Goal: Use online tool/utility: Use online tool/utility

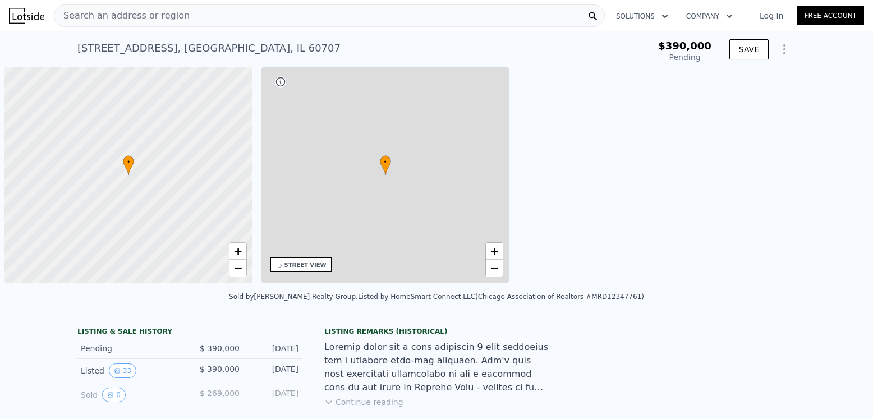
scroll to position [0, 4]
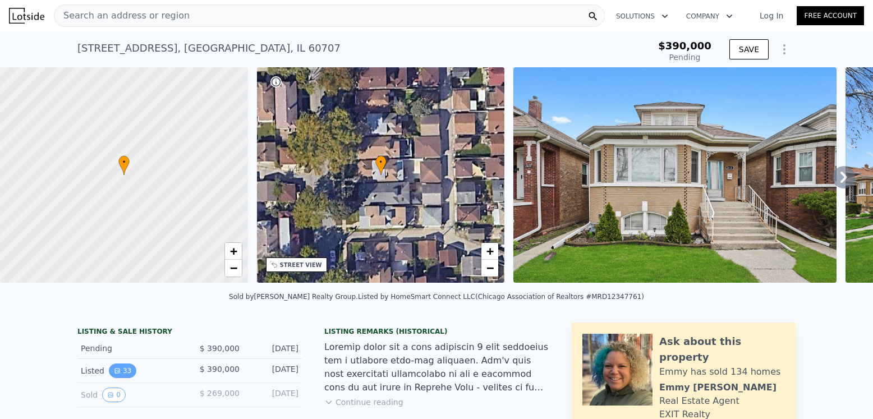
click at [121, 378] on button "33" at bounding box center [122, 371] width 27 height 15
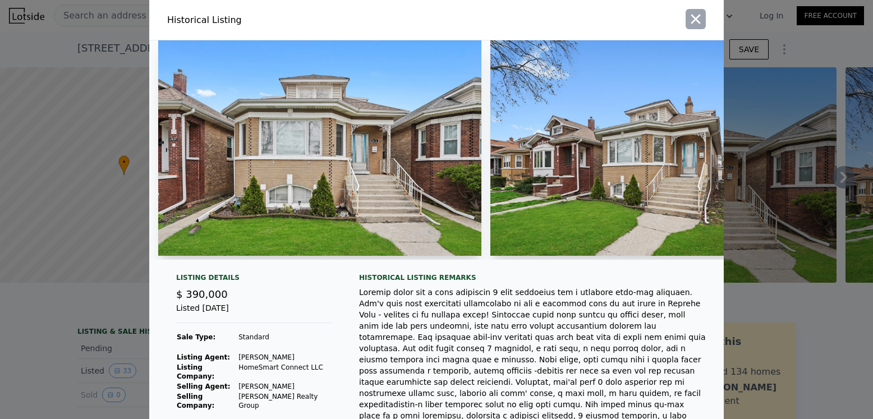
click at [699, 18] on icon "button" at bounding box center [696, 19] width 16 height 16
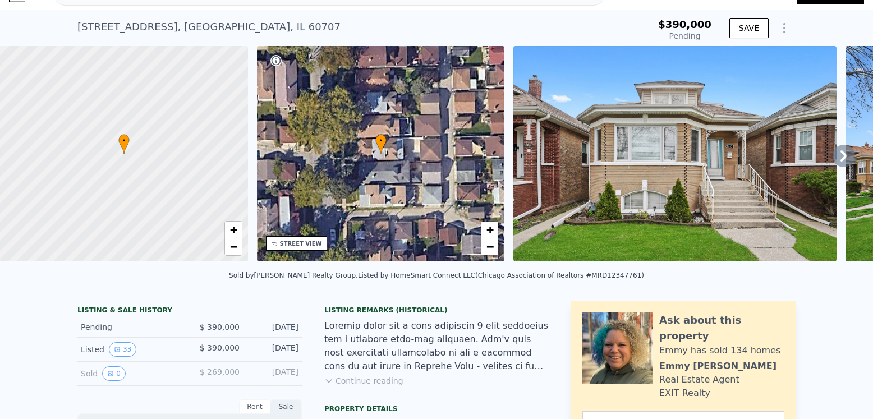
scroll to position [4, 0]
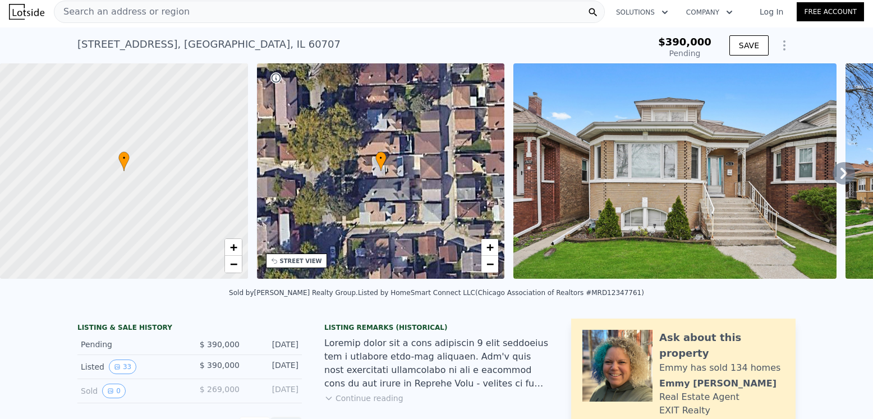
click at [841, 178] on icon at bounding box center [844, 173] width 7 height 11
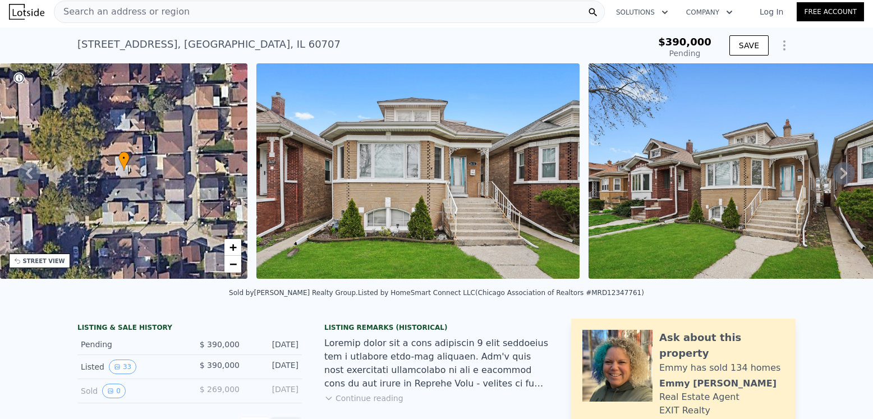
click at [841, 178] on icon at bounding box center [844, 173] width 7 height 11
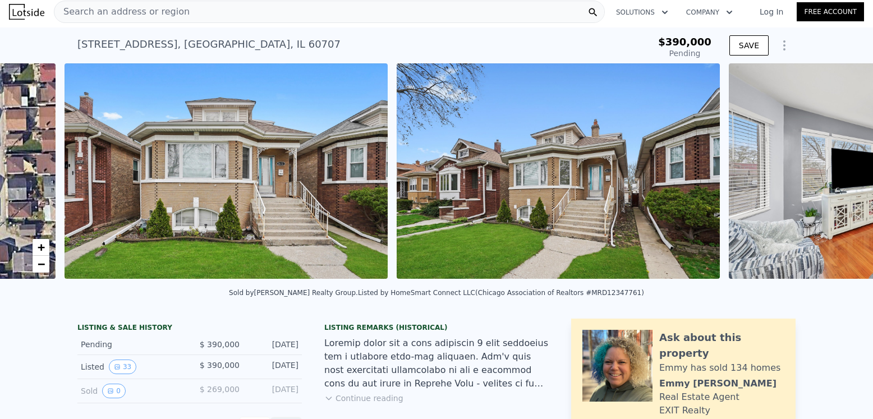
scroll to position [0, 513]
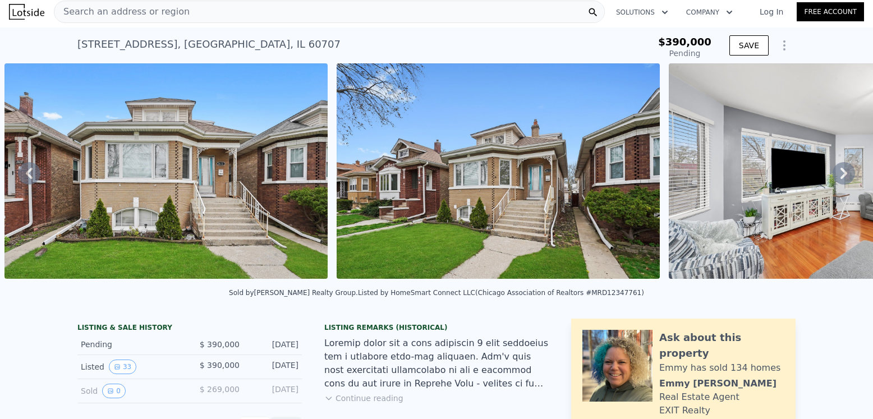
click at [841, 178] on icon at bounding box center [844, 173] width 7 height 11
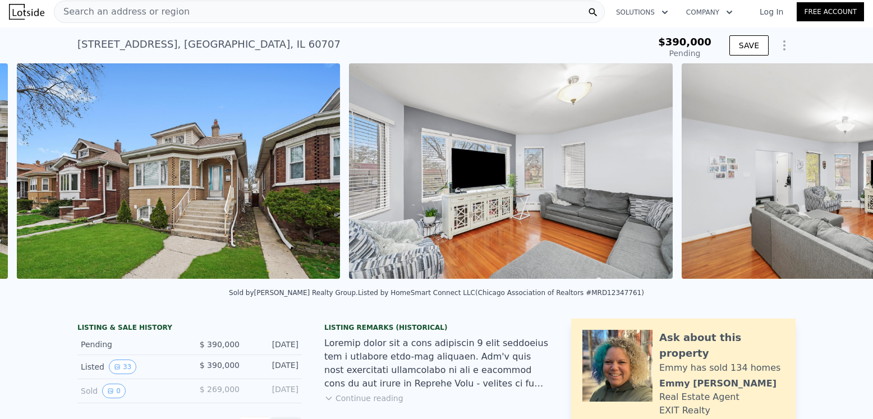
scroll to position [0, 846]
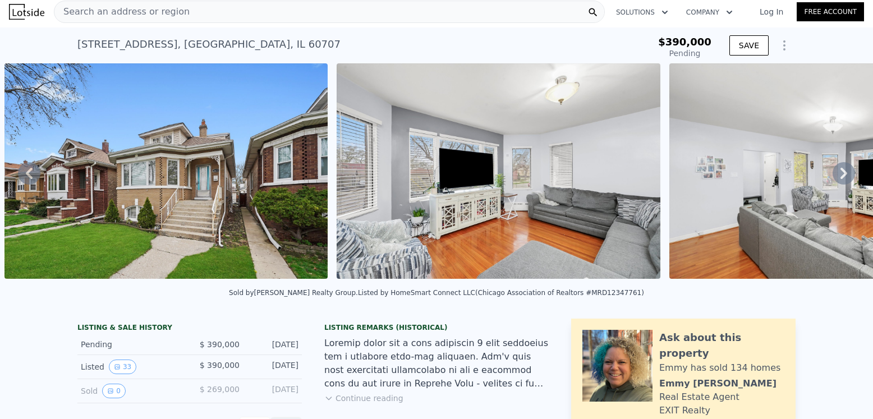
click at [841, 178] on icon at bounding box center [844, 173] width 7 height 11
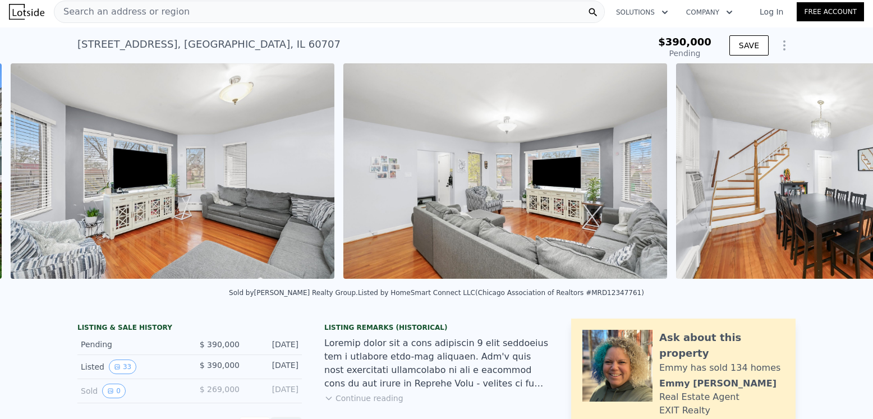
scroll to position [0, 1178]
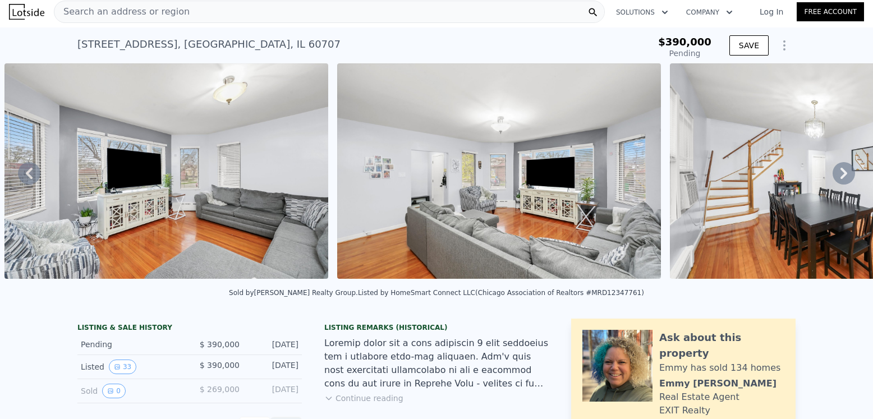
click at [415, 204] on img at bounding box center [499, 170] width 324 height 215
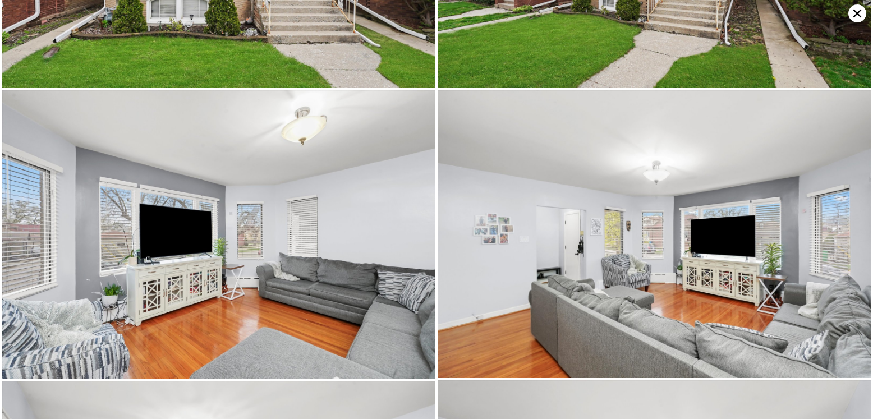
scroll to position [288, 0]
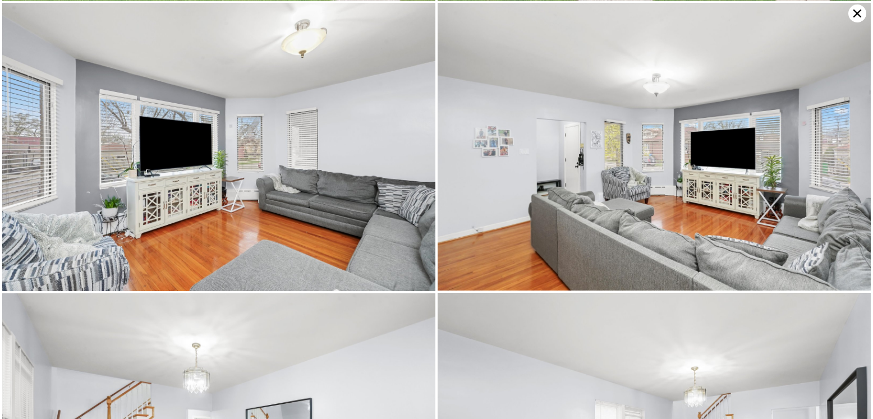
click at [458, 164] on img at bounding box center [654, 147] width 433 height 288
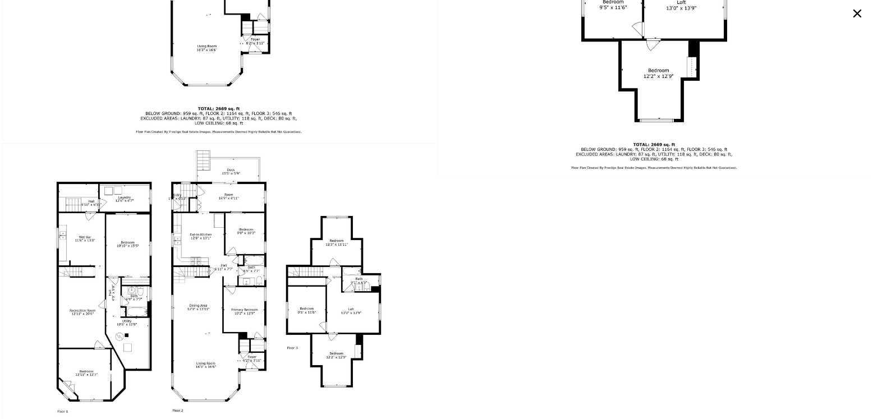
scroll to position [4505, 0]
type input "$ 485,000"
type input "$ 38,953"
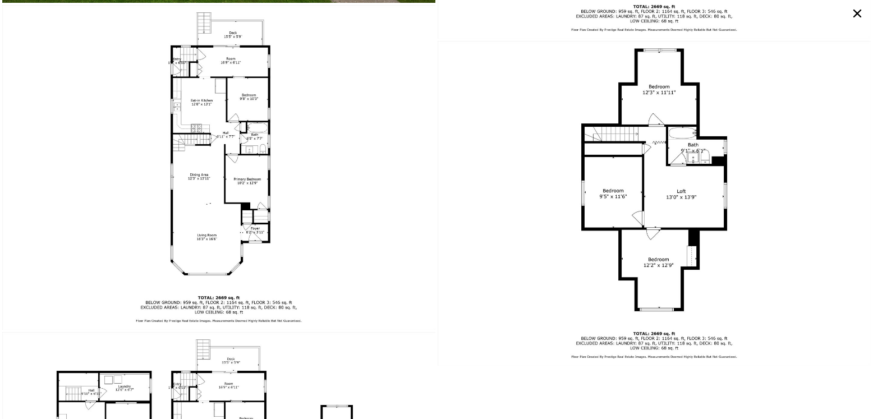
scroll to position [4314, 0]
